Goal: Information Seeking & Learning: Learn about a topic

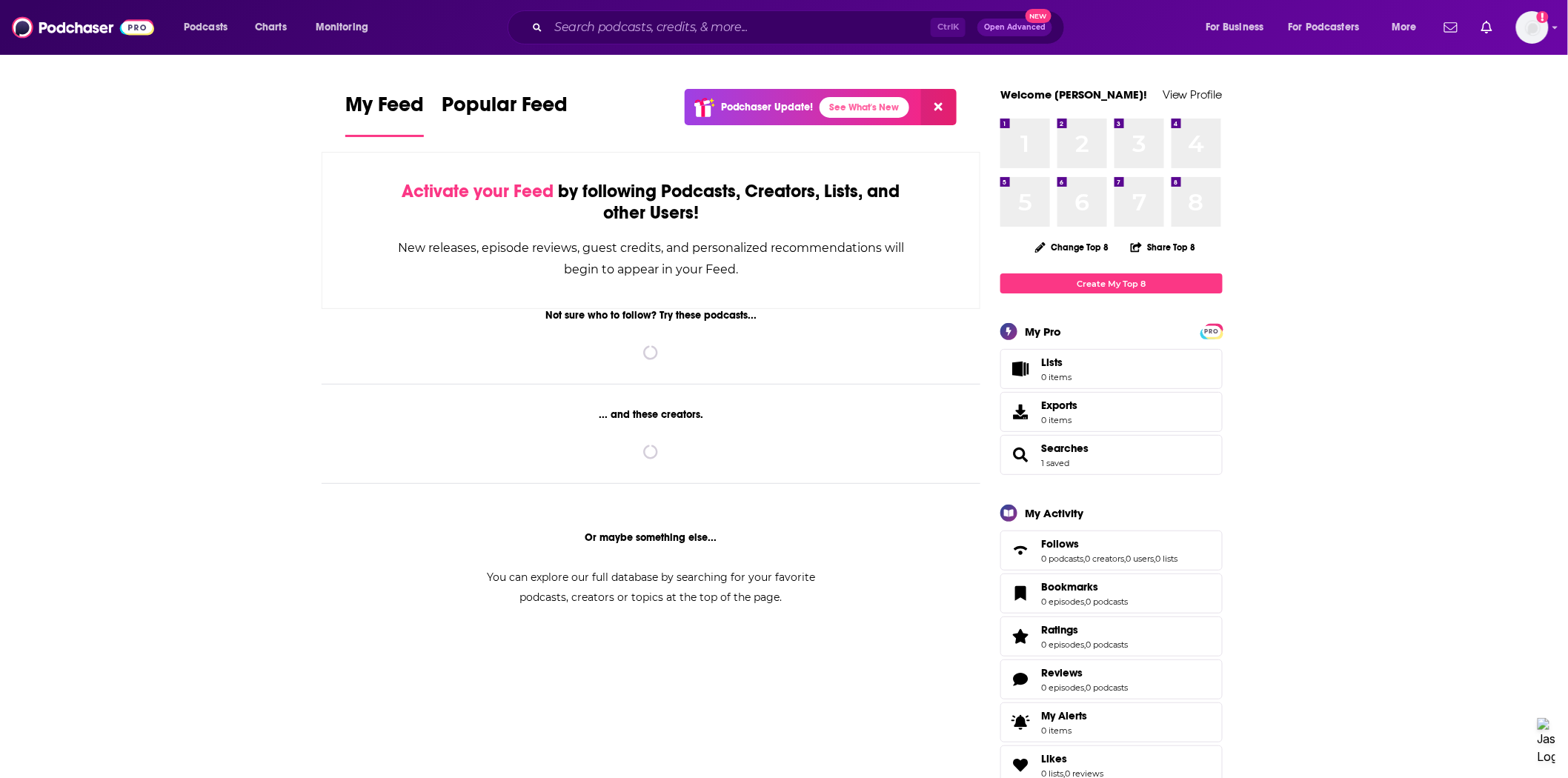
click at [616, 20] on div "Ctrl K Open Advanced New" at bounding box center [786, 27] width 557 height 34
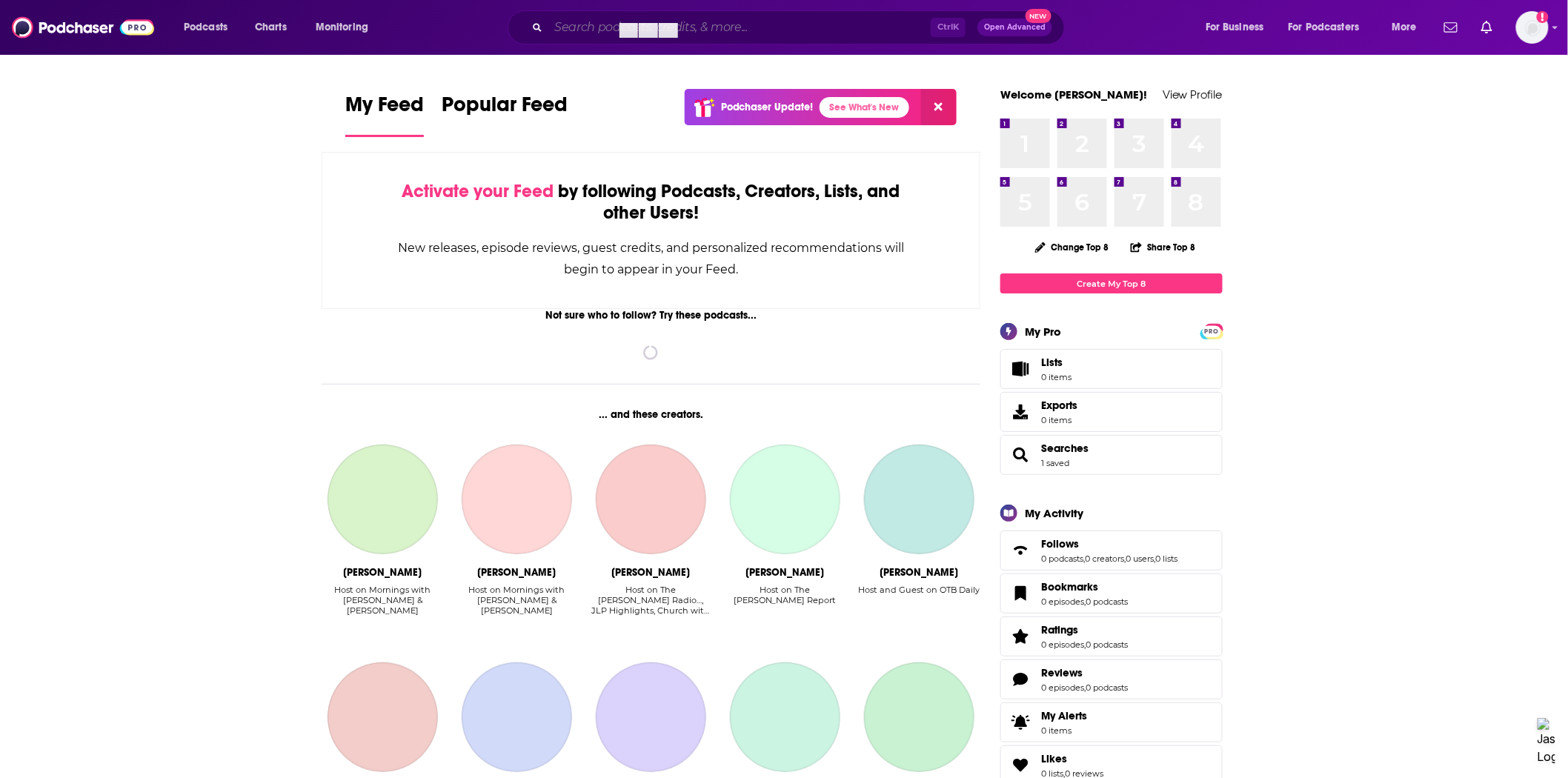
click at [587, 23] on input "Search podcasts, credits, & more..." at bounding box center [740, 27] width 382 height 24
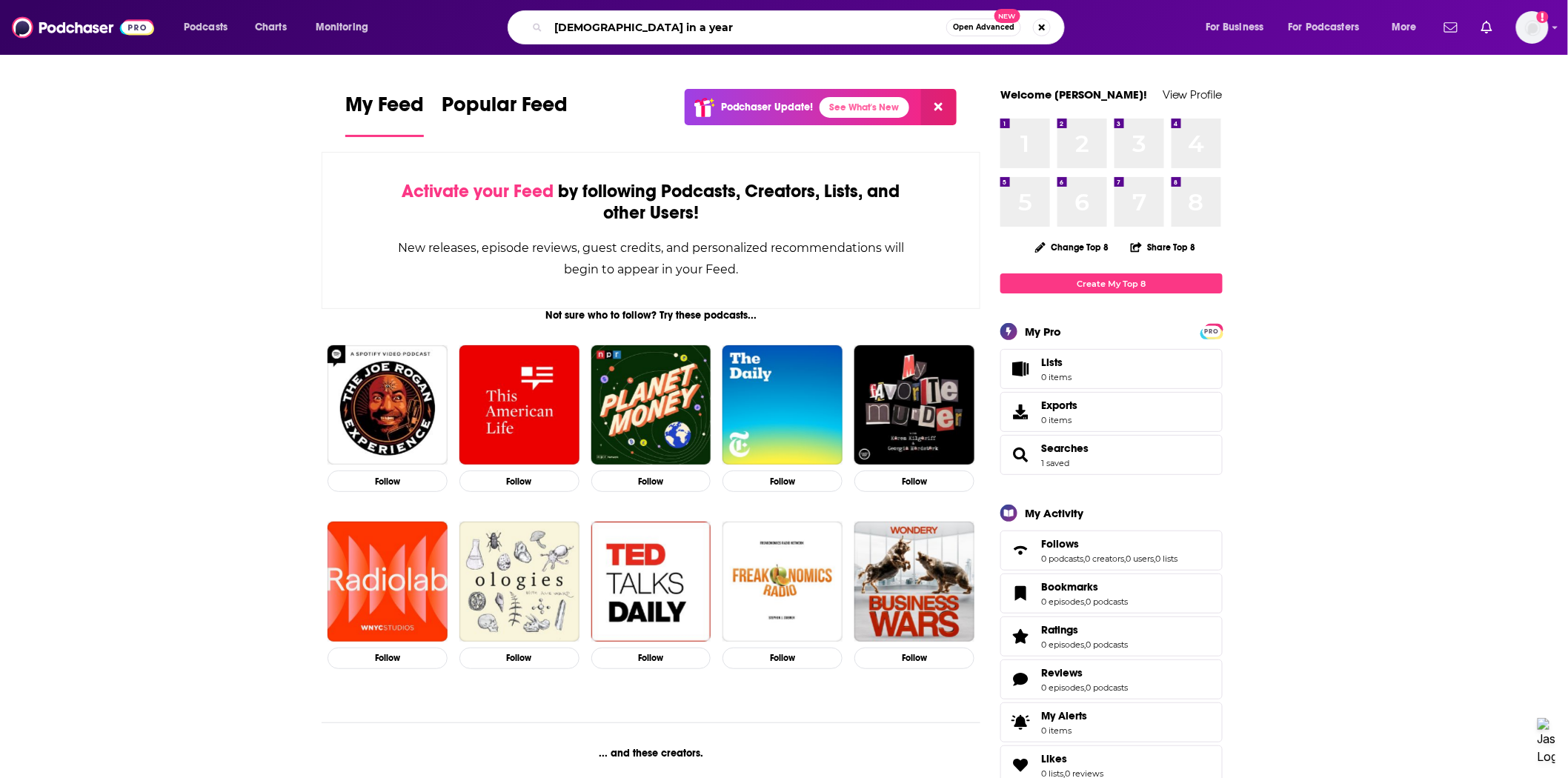
type input "[DEMOGRAPHIC_DATA] in a year"
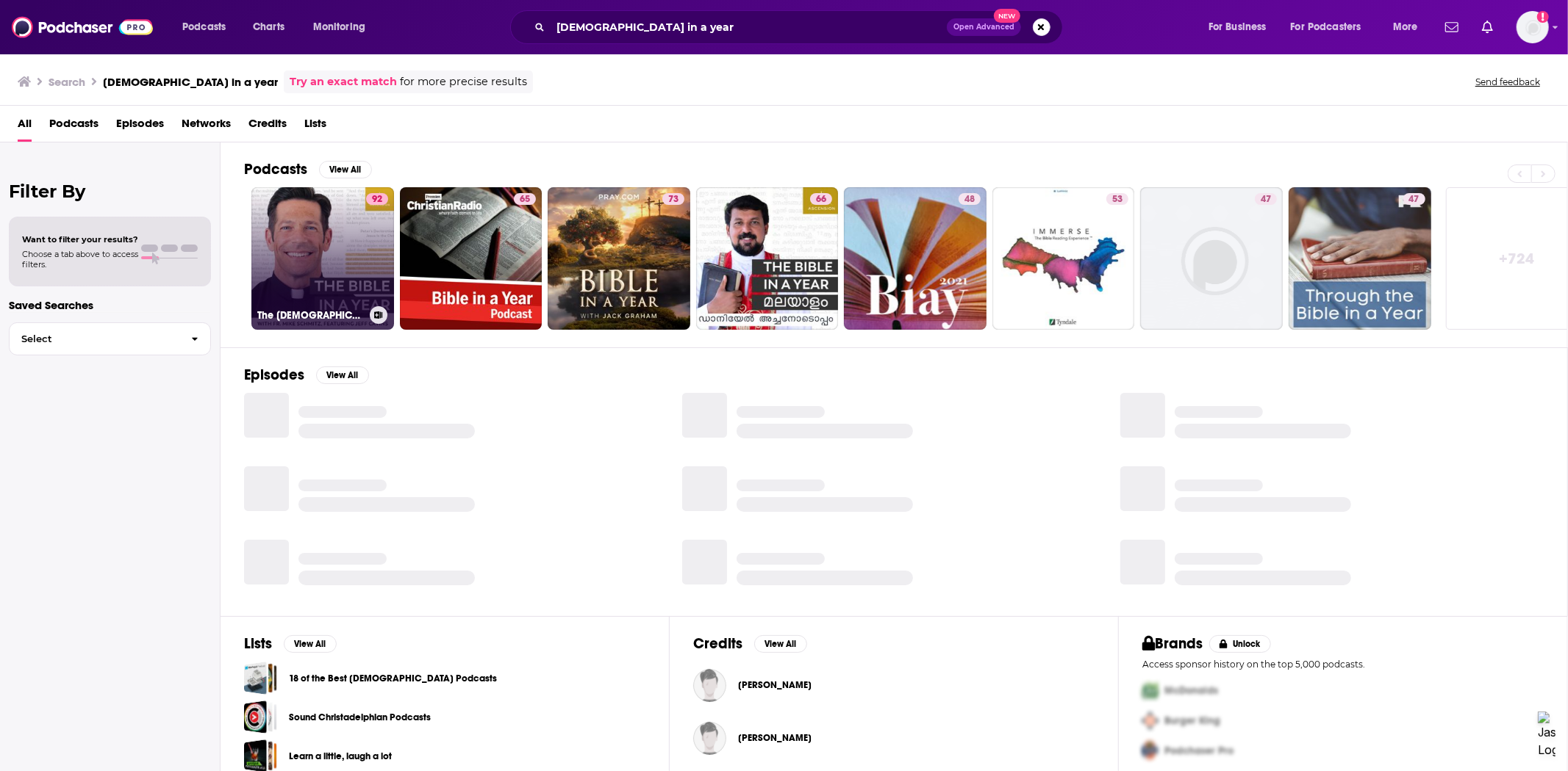
click at [335, 260] on link "92 The [DEMOGRAPHIC_DATA] in a Year (with Fr. [PERSON_NAME])" at bounding box center [323, 258] width 143 height 143
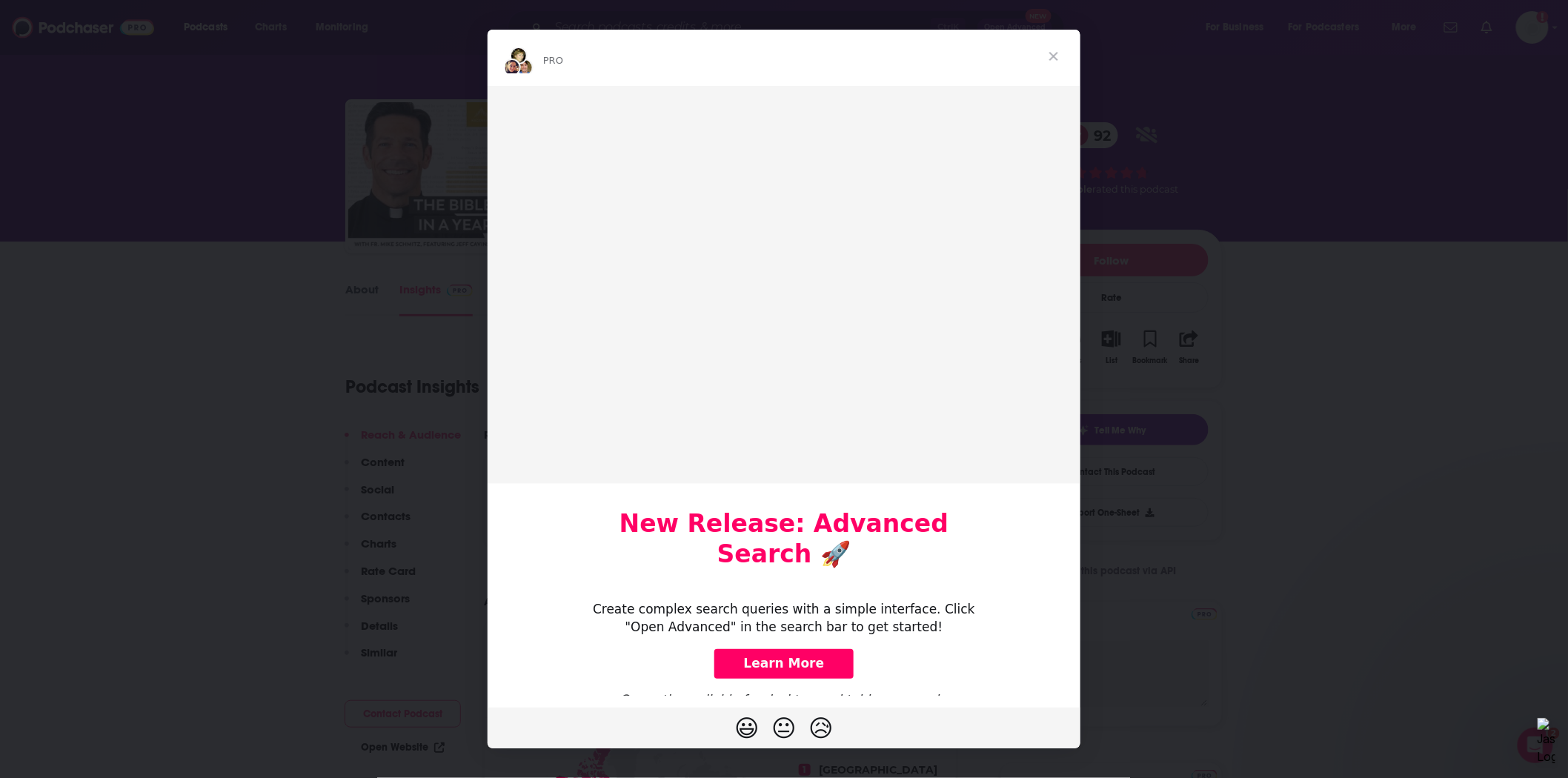
click at [1049, 55] on span "Close" at bounding box center [1053, 56] width 53 height 53
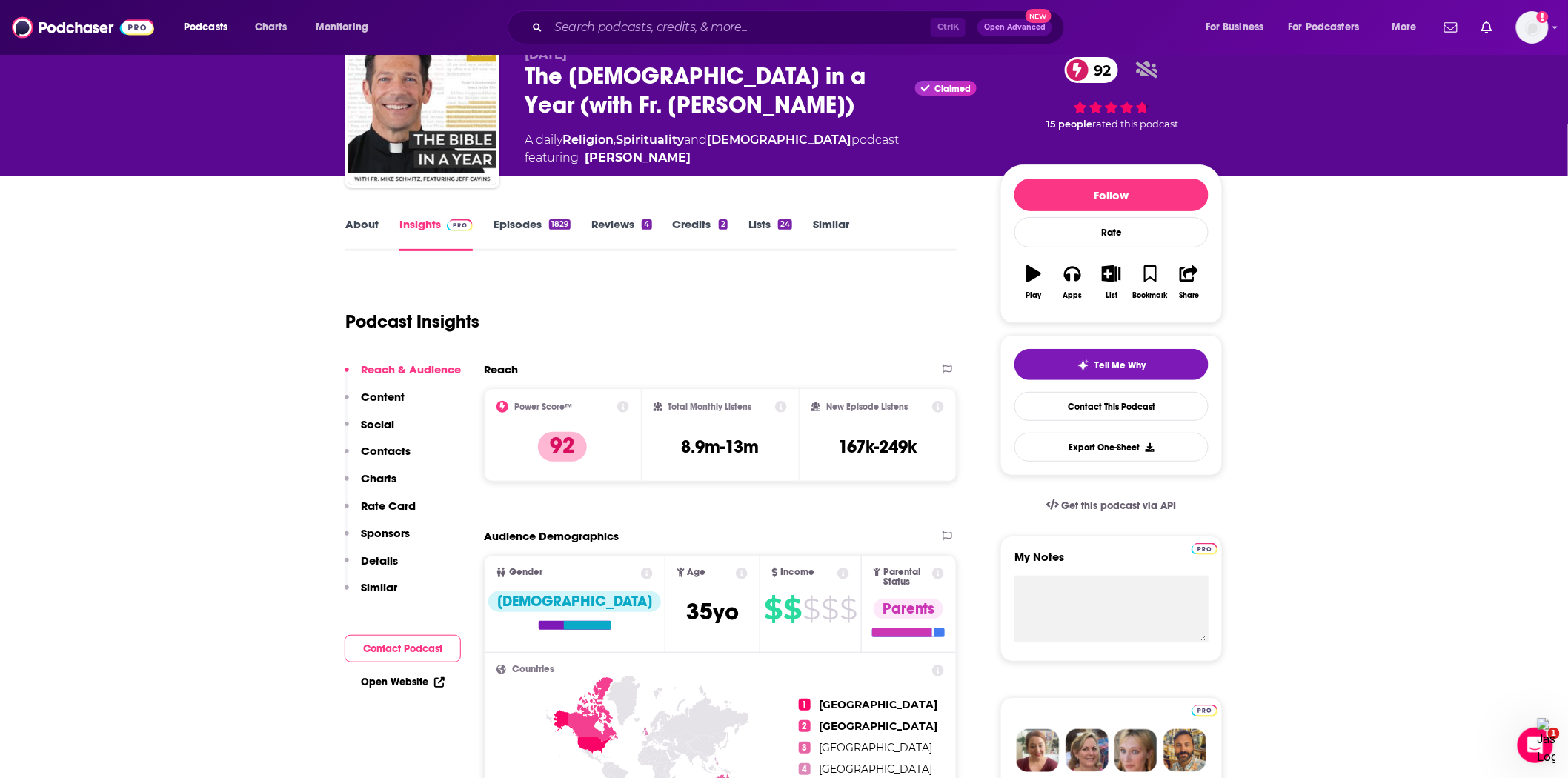
scroll to position [164, 0]
